Goal: Task Accomplishment & Management: Manage account settings

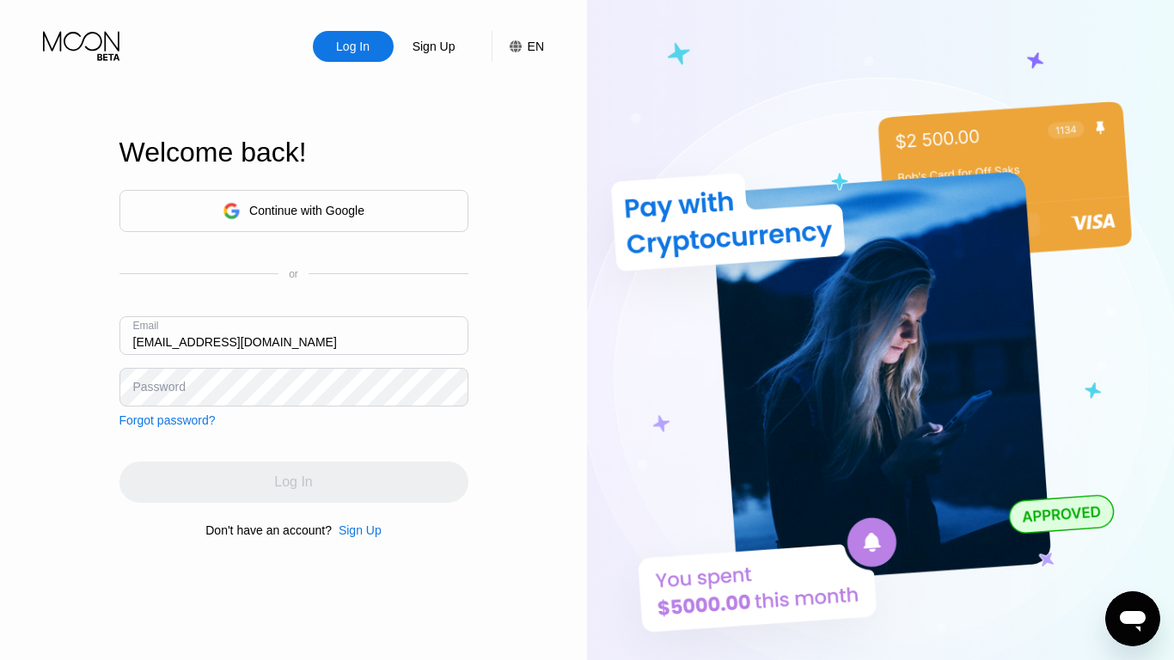
type input "[EMAIL_ADDRESS][DOMAIN_NAME]"
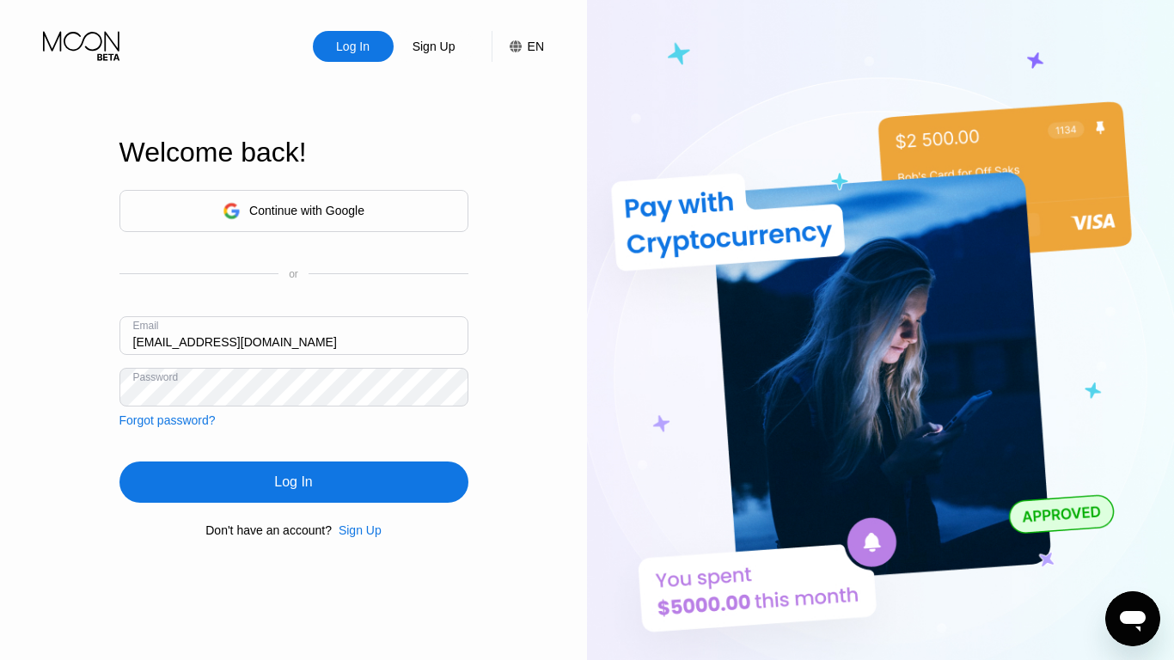
click at [293, 485] on div "Log In" at bounding box center [293, 482] width 38 height 17
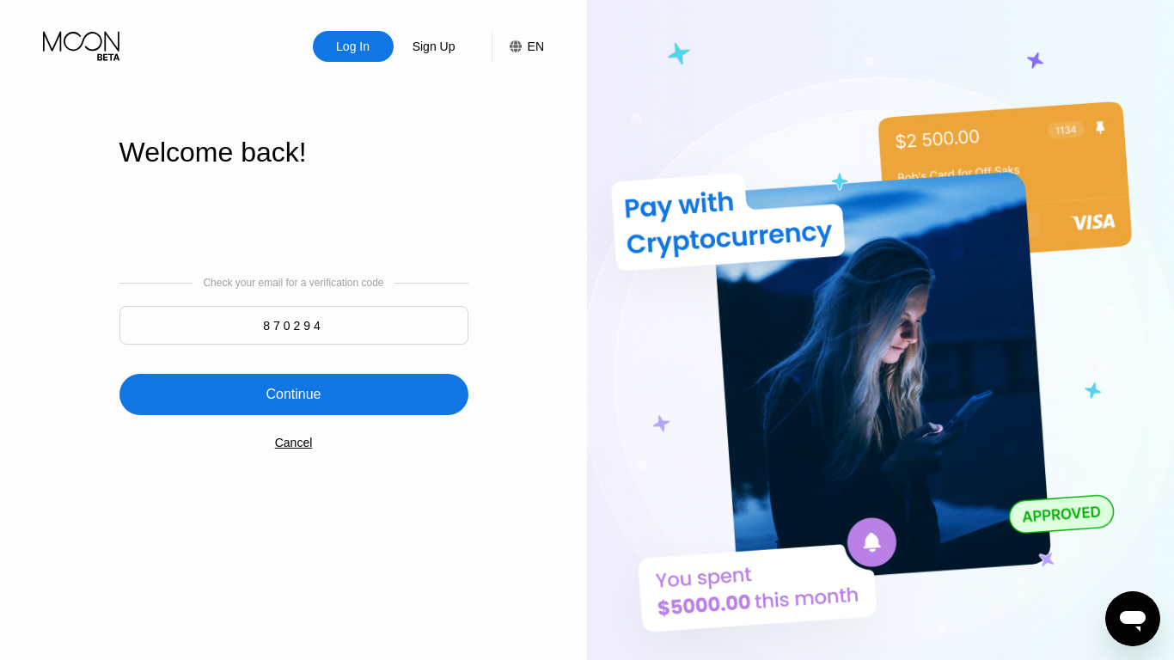
type input "870294"
click at [293, 396] on div "Continue" at bounding box center [293, 394] width 55 height 17
